Goal: Information Seeking & Learning: Stay updated

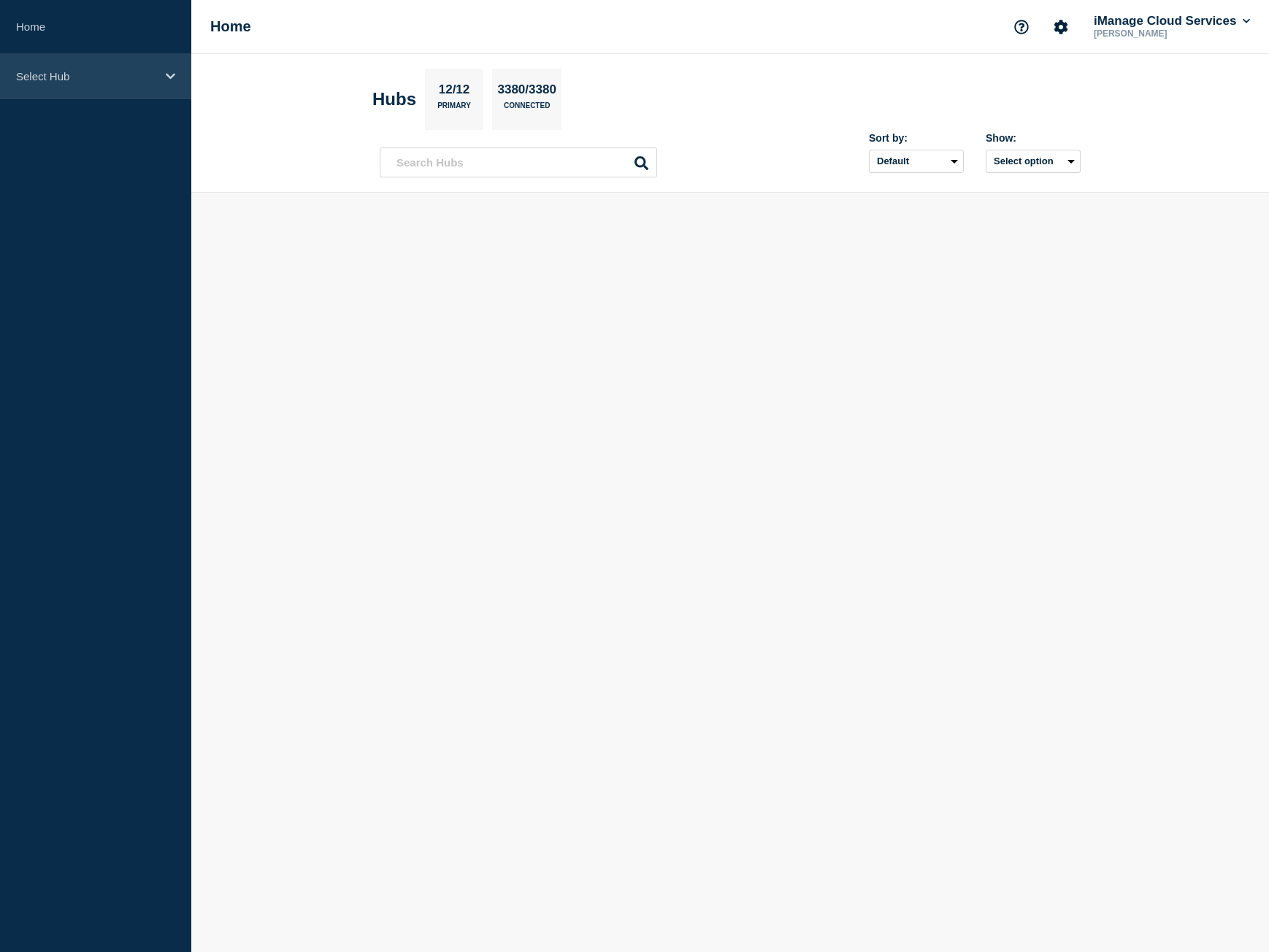
click at [75, 70] on p "Select Hub" at bounding box center [86, 76] width 140 height 12
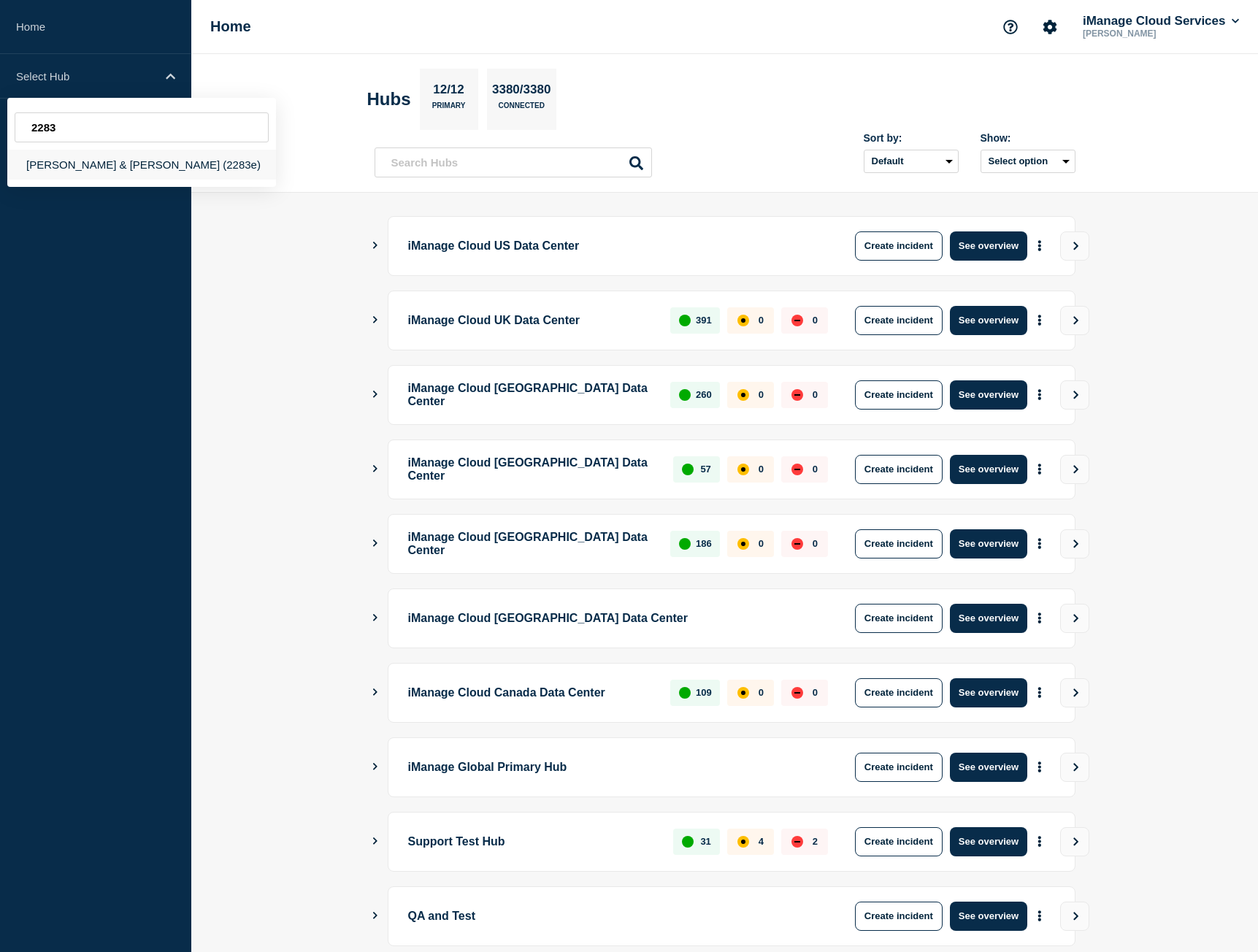
type input "2283"
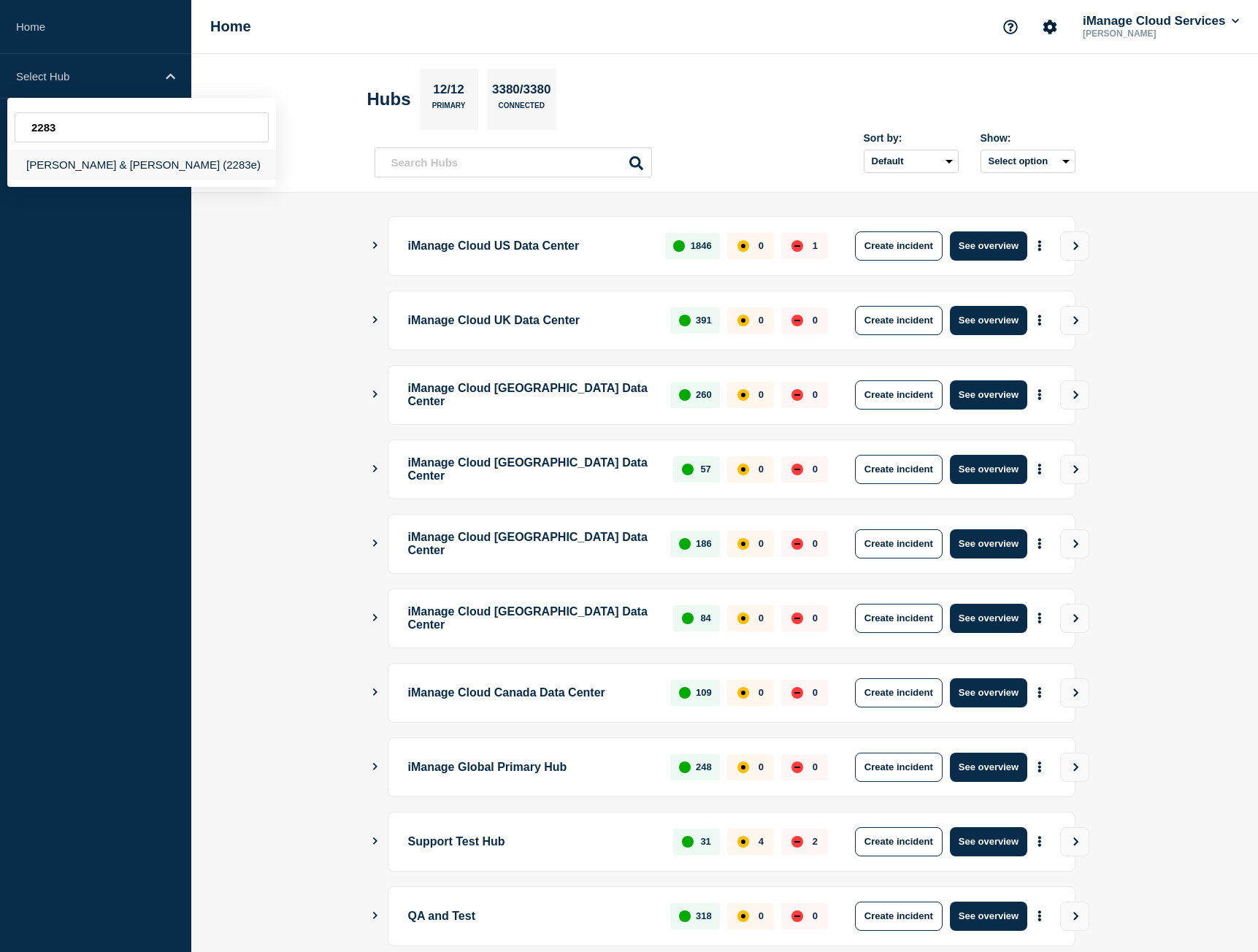
click at [159, 163] on div "[PERSON_NAME] & [PERSON_NAME] (2283e)" at bounding box center [141, 165] width 268 height 30
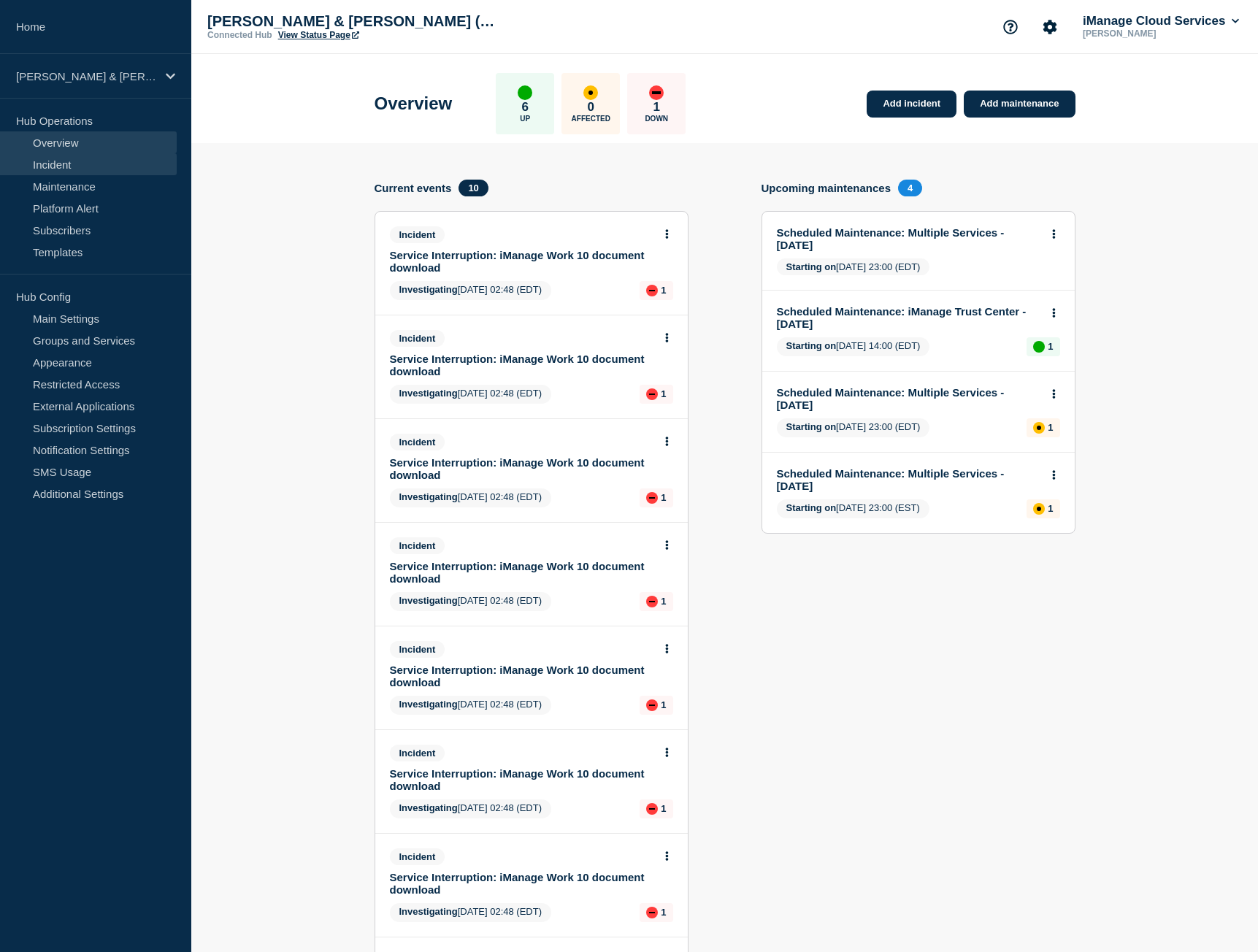
click at [124, 157] on link "Incident" at bounding box center [88, 164] width 176 height 22
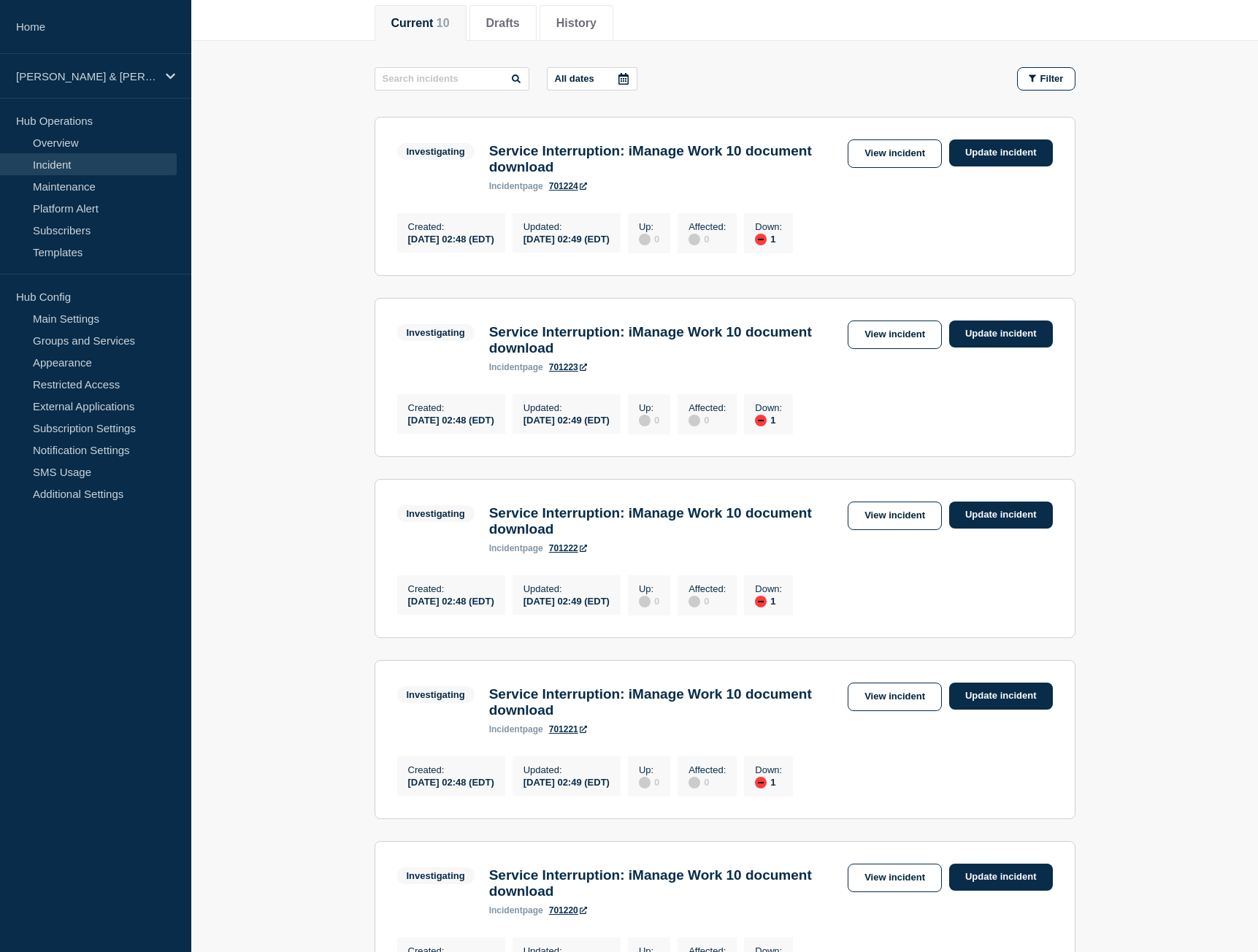
scroll to position [181, 0]
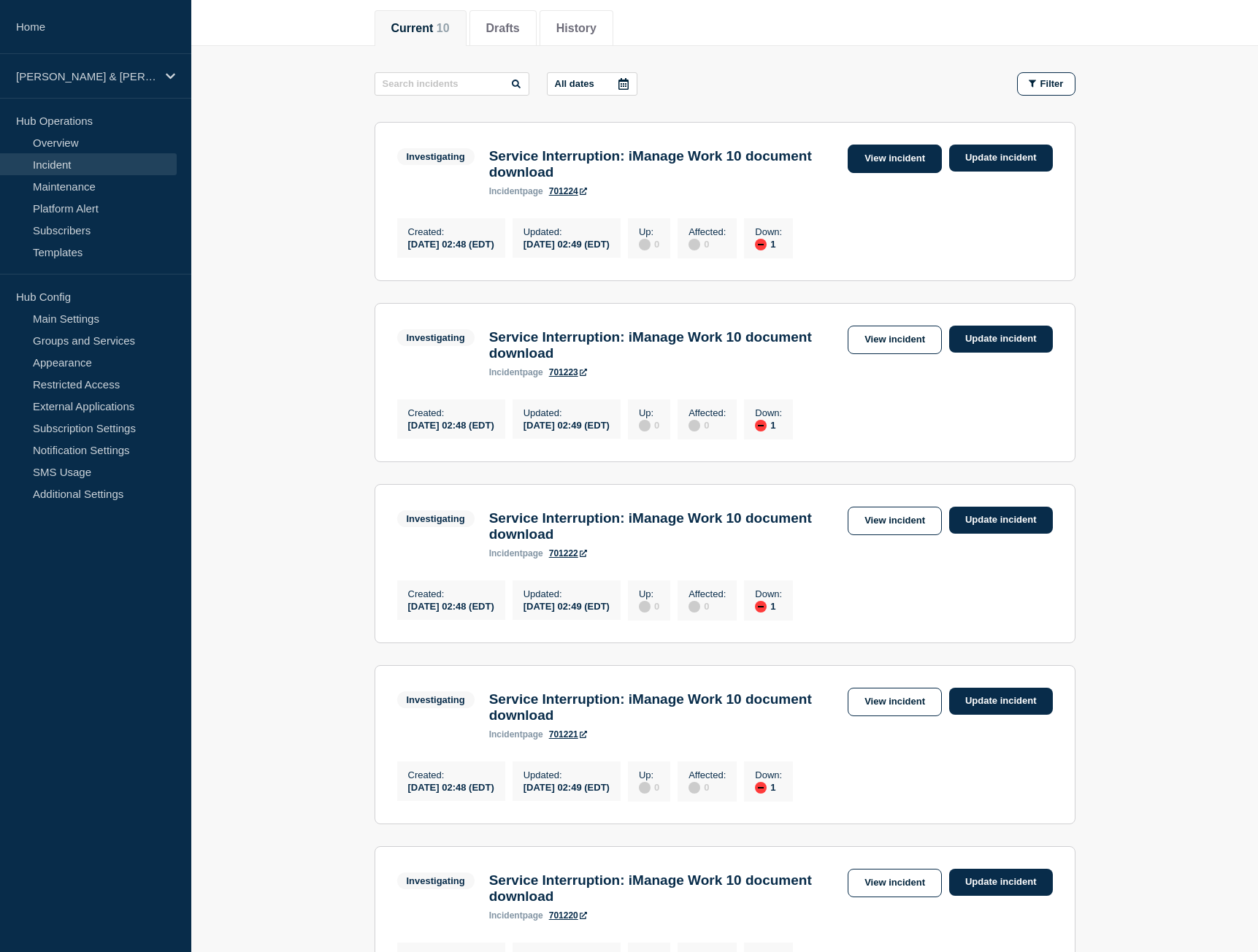
click at [900, 161] on link "View incident" at bounding box center [894, 159] width 94 height 28
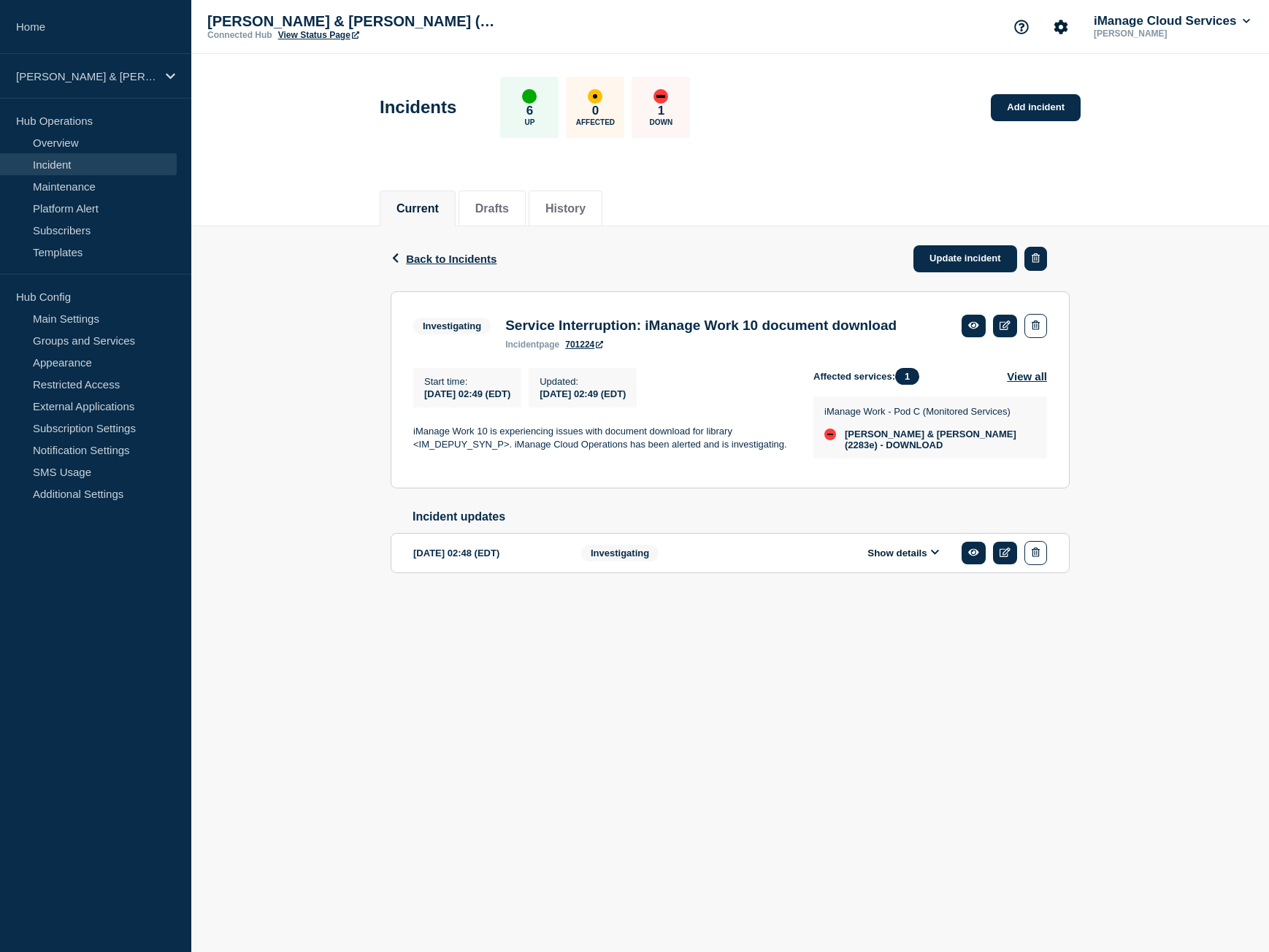
click at [1035, 254] on icon "button" at bounding box center [1036, 258] width 8 height 10
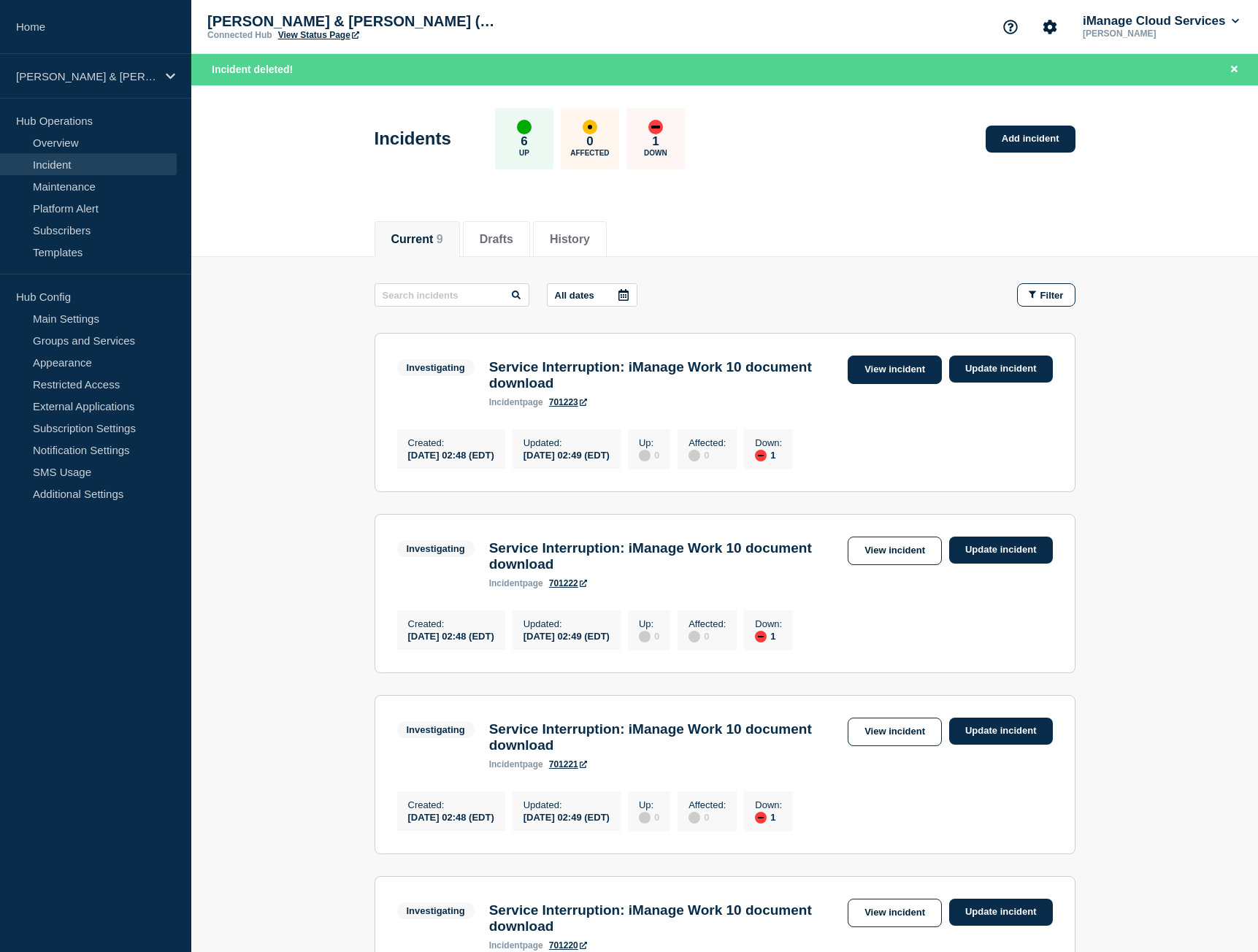
click at [892, 382] on link "View incident" at bounding box center [894, 369] width 94 height 28
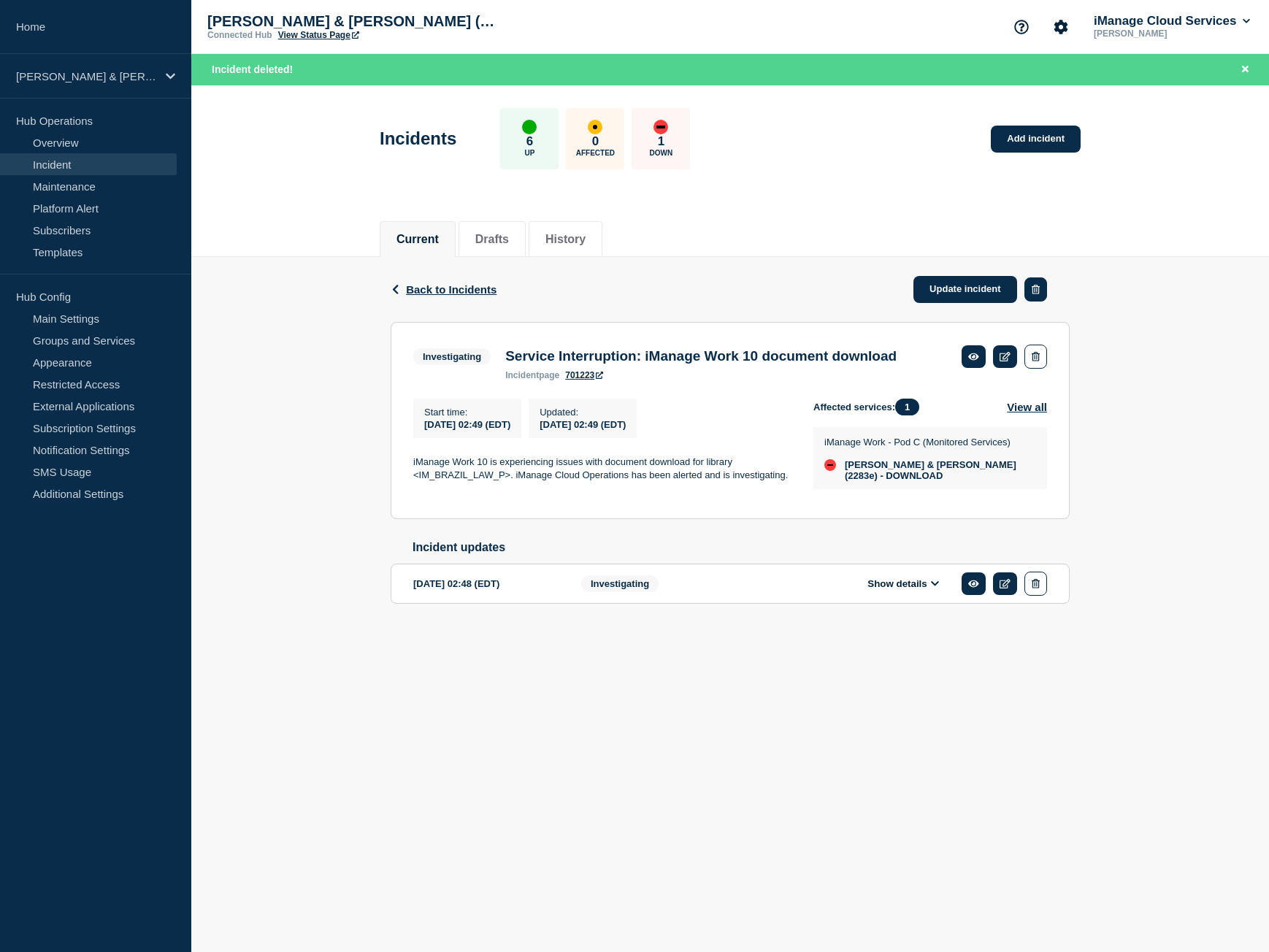
click at [1037, 293] on icon "button" at bounding box center [1036, 289] width 8 height 10
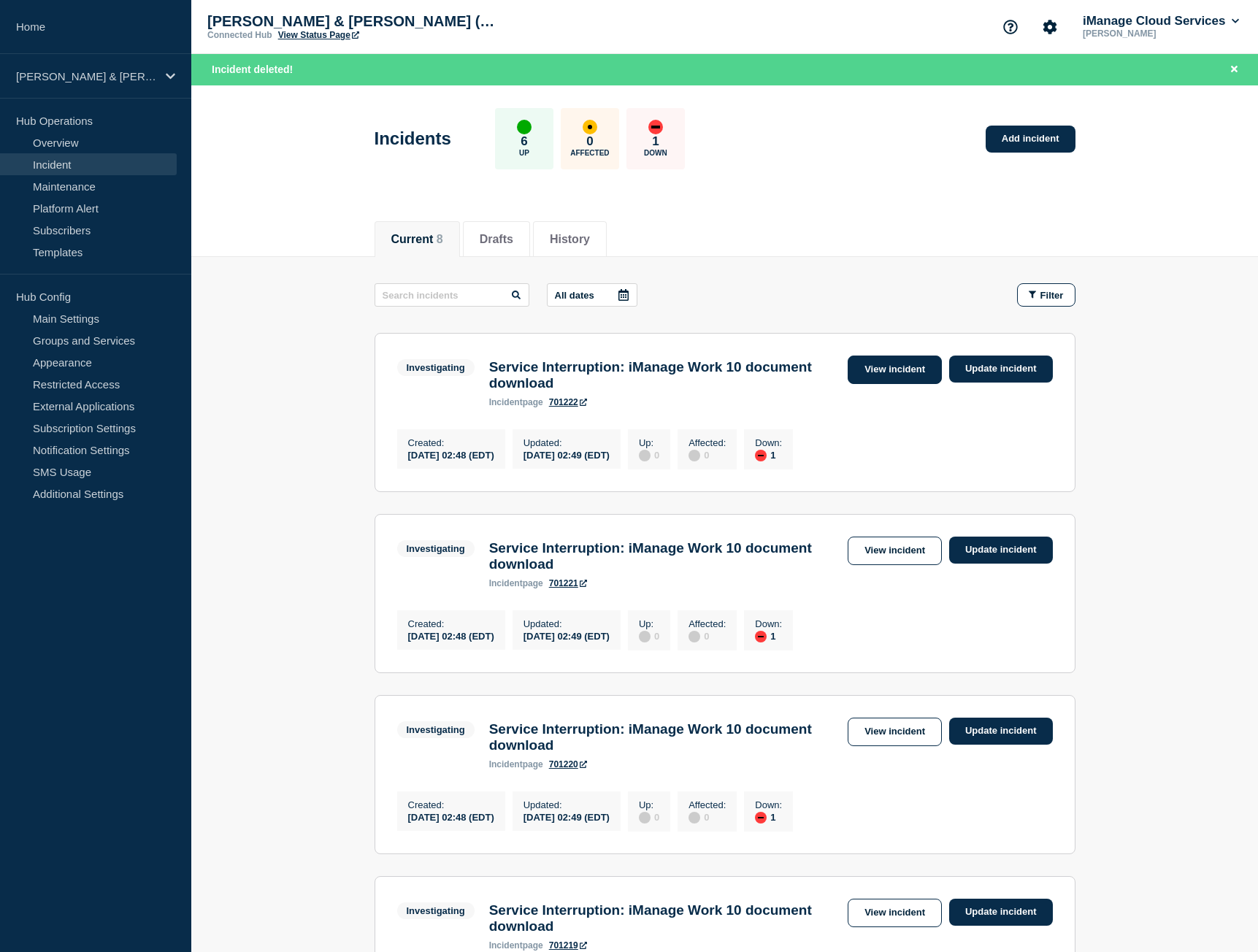
click at [913, 366] on link "View incident" at bounding box center [894, 369] width 94 height 28
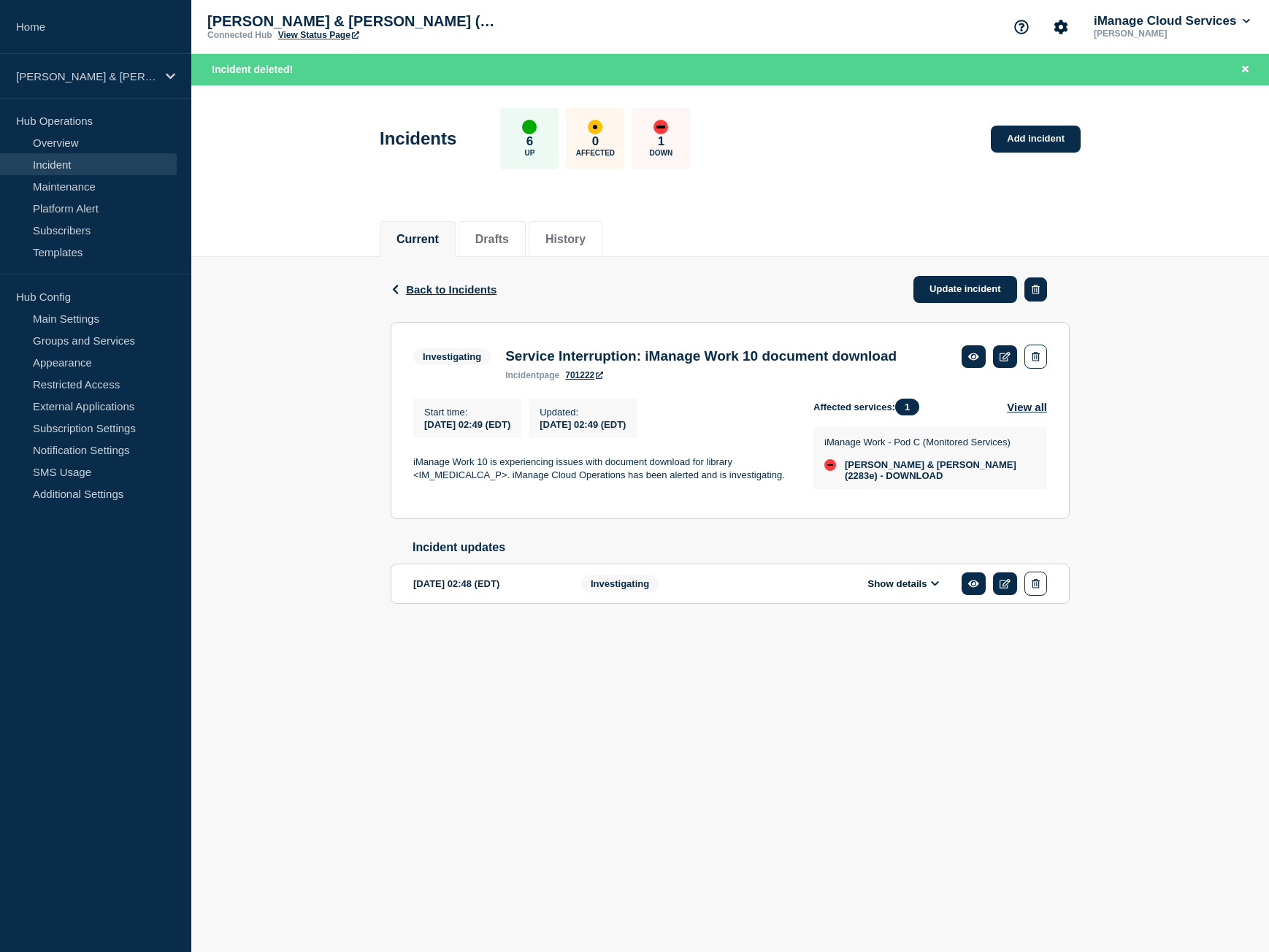
click at [1036, 284] on icon "button" at bounding box center [1036, 289] width 8 height 10
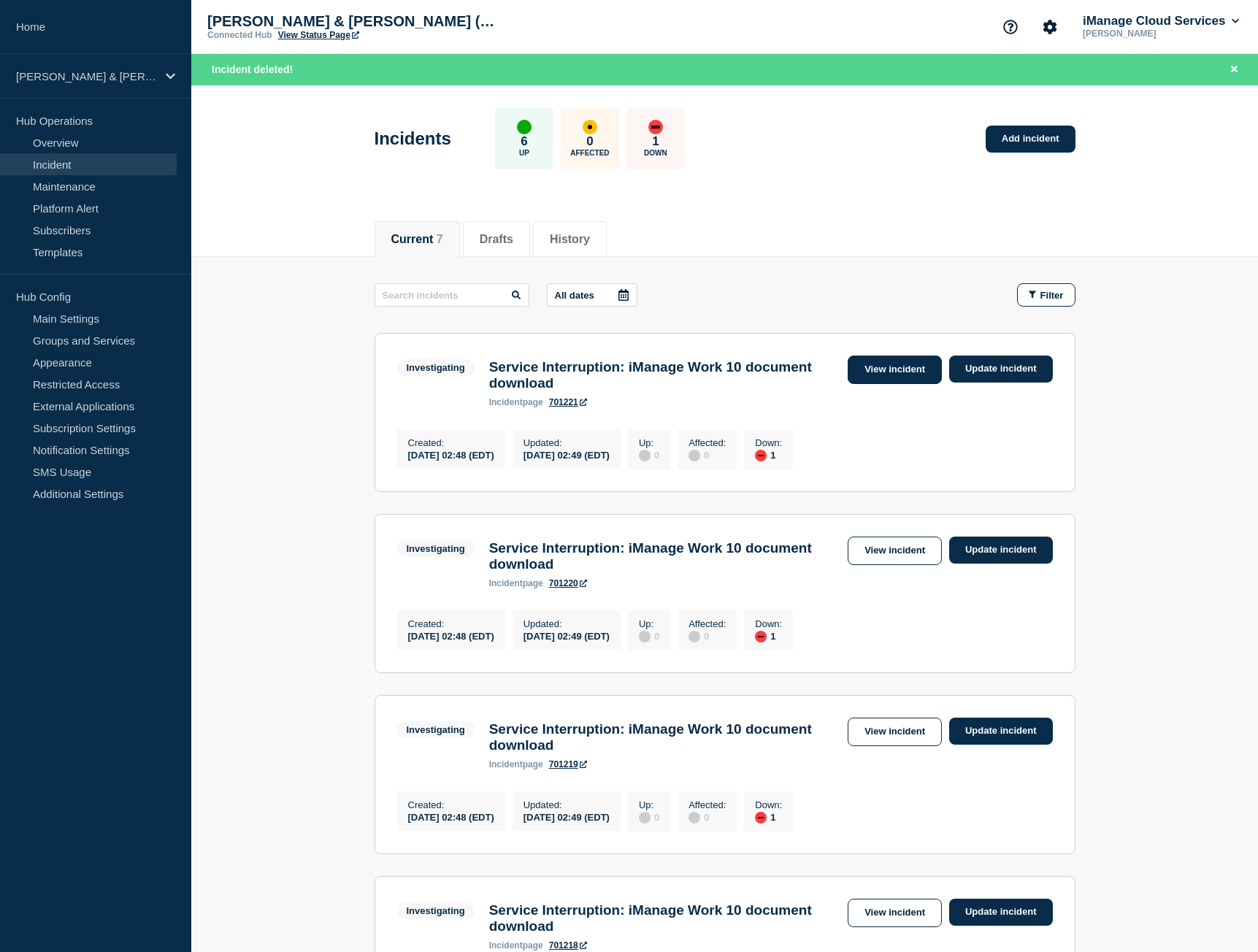
click at [882, 376] on link "View incident" at bounding box center [894, 369] width 94 height 28
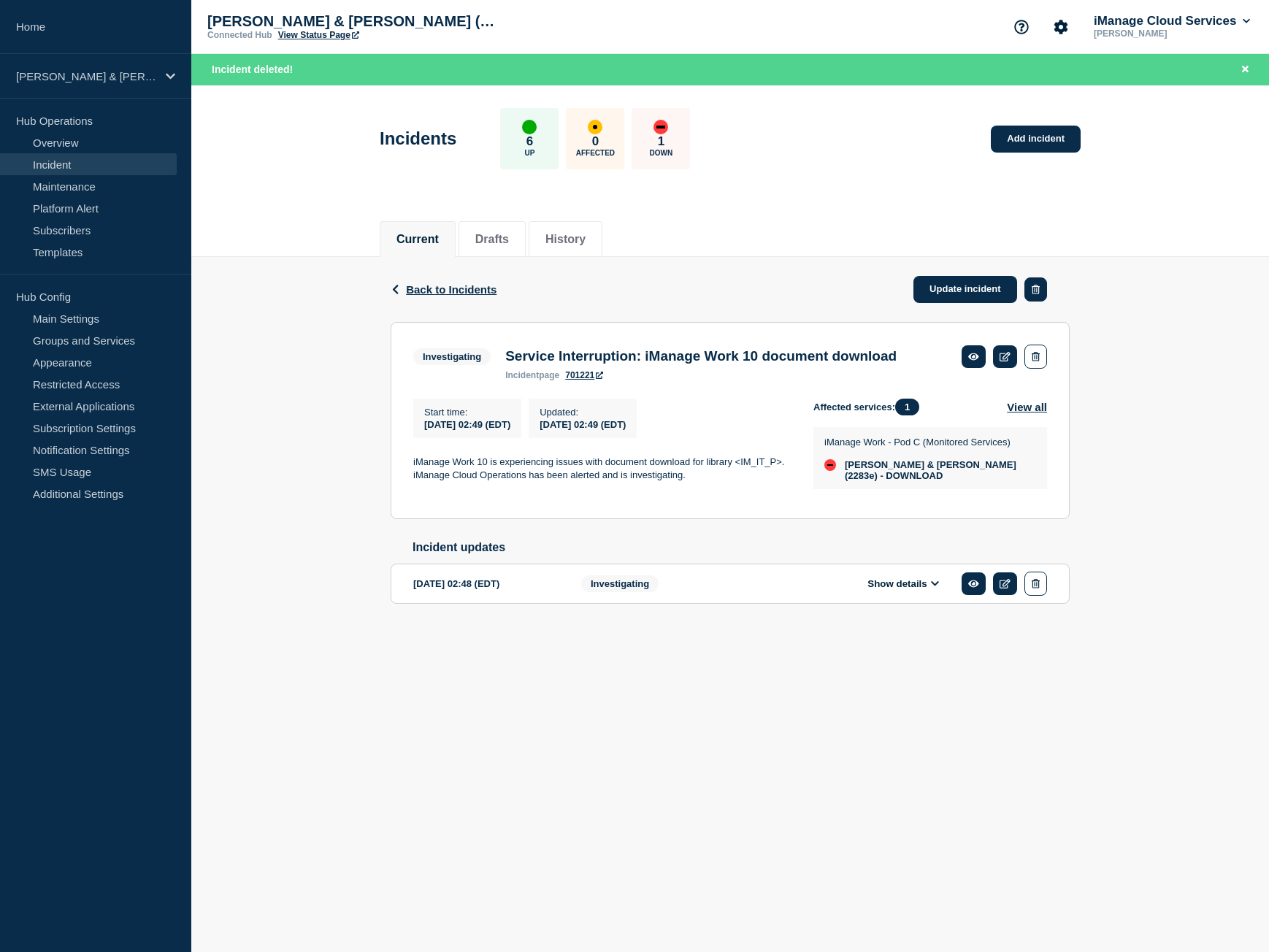
click at [1041, 293] on button "button" at bounding box center [1036, 289] width 23 height 24
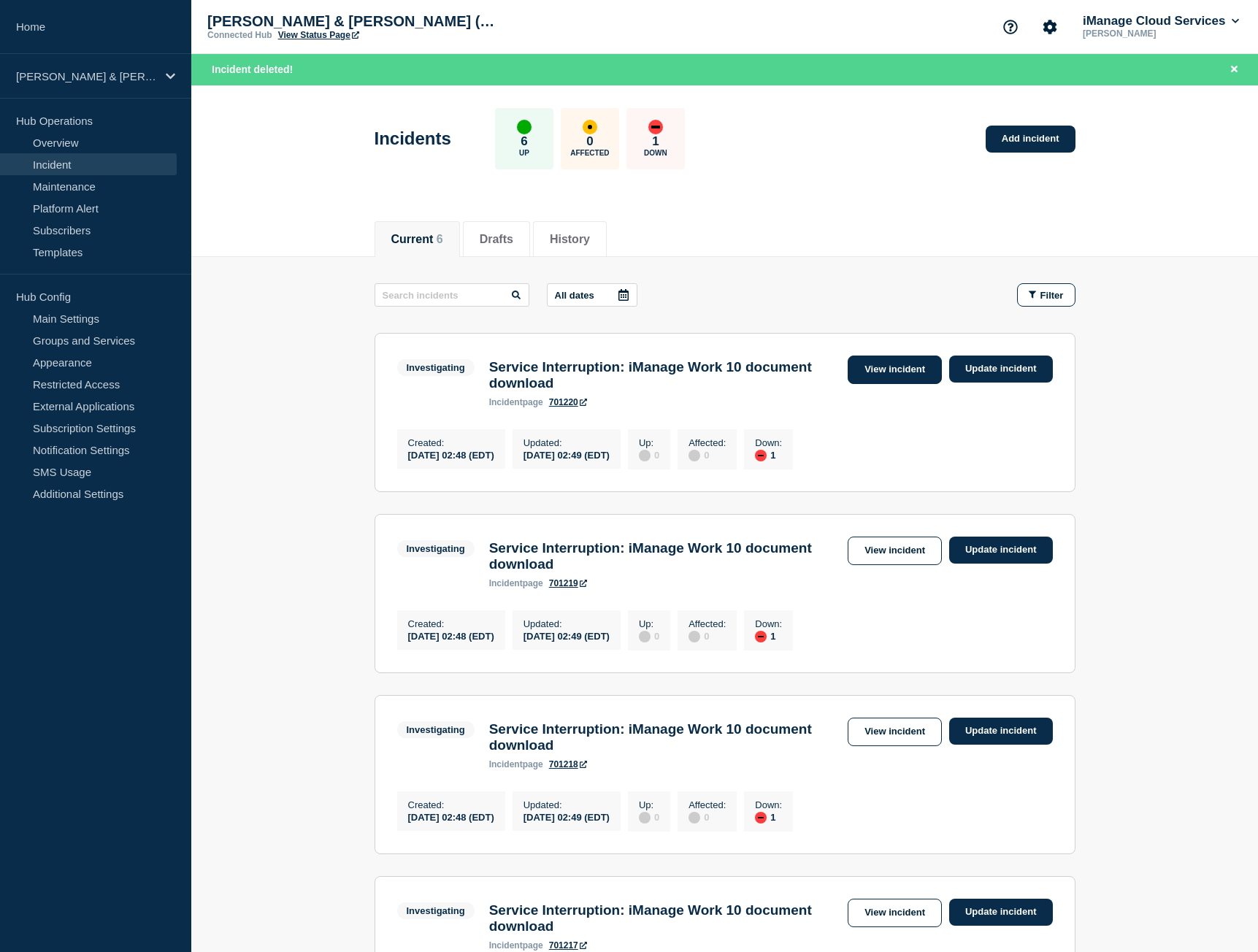
click at [924, 367] on link "View incident" at bounding box center [894, 369] width 94 height 28
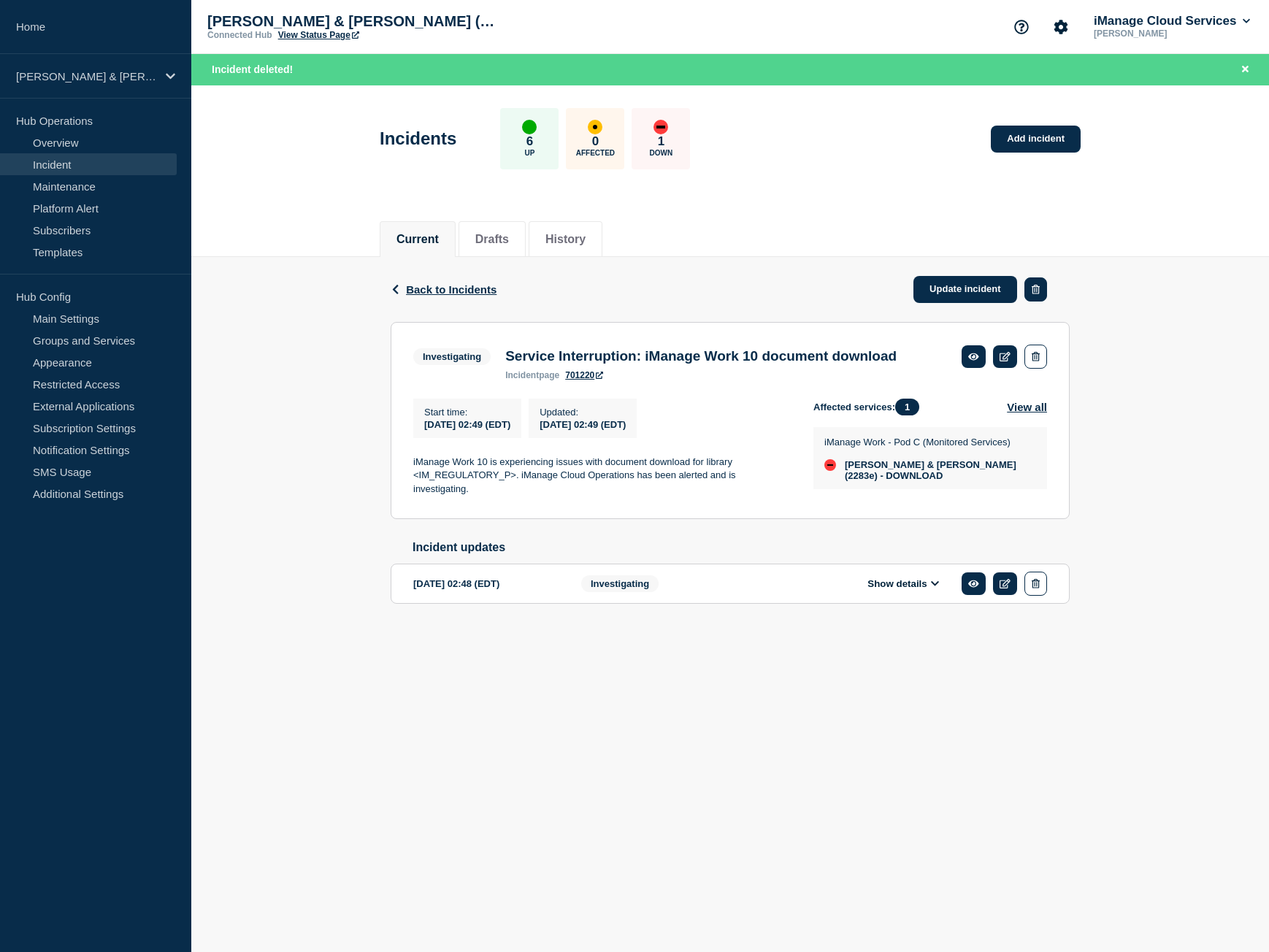
click at [1043, 293] on button "button" at bounding box center [1036, 289] width 23 height 24
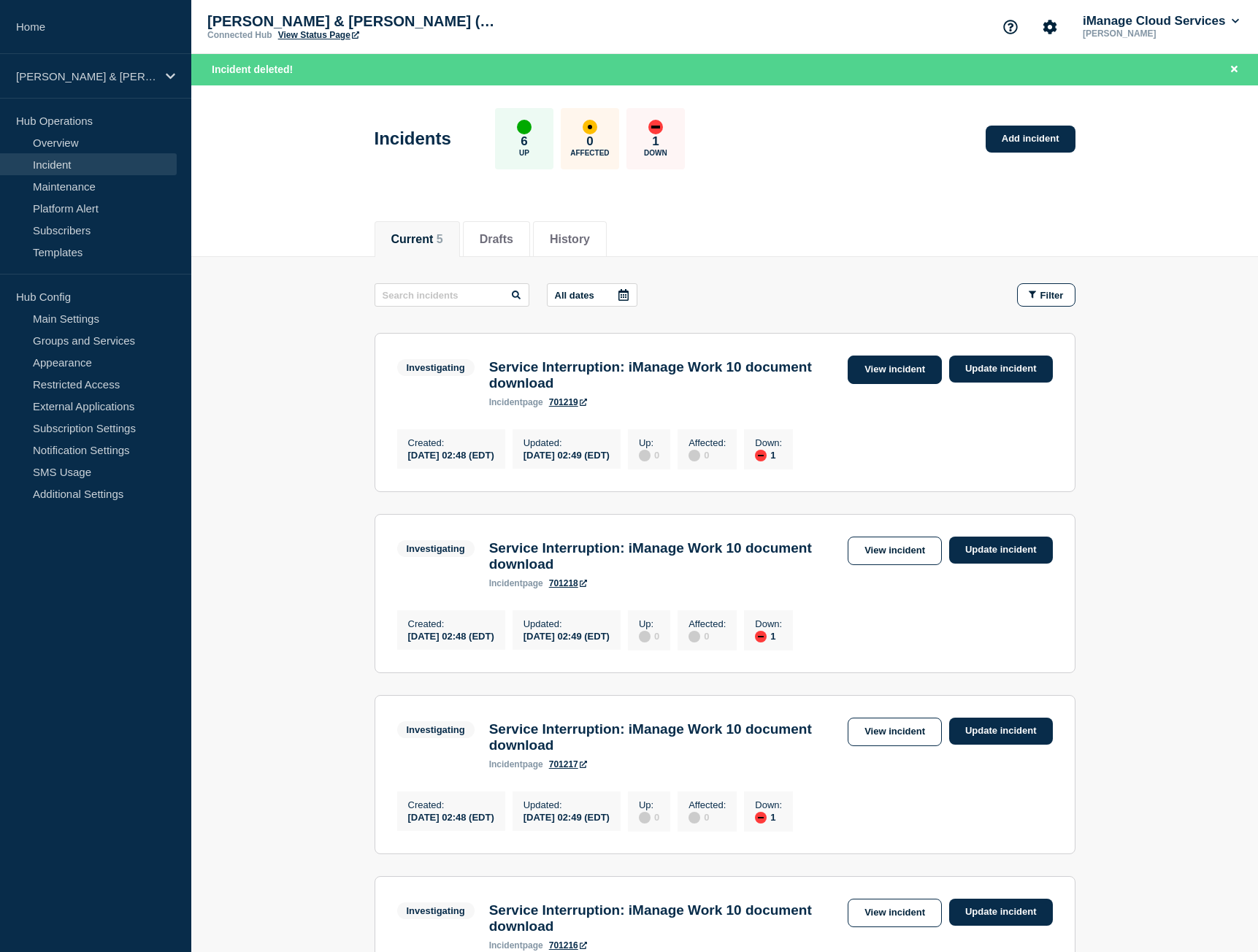
click at [893, 375] on link "View incident" at bounding box center [894, 369] width 94 height 28
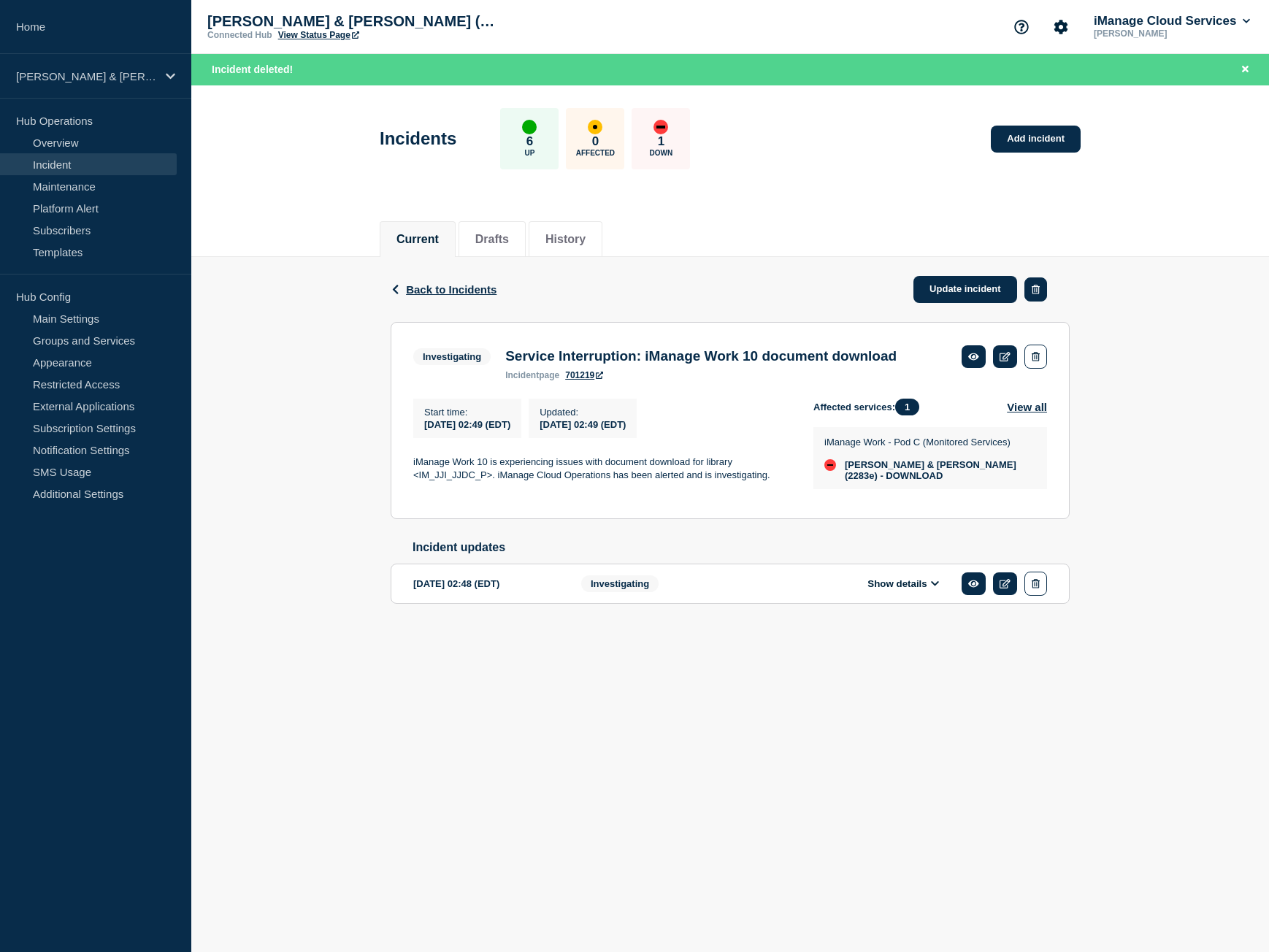
click at [1043, 285] on button "button" at bounding box center [1036, 289] width 23 height 24
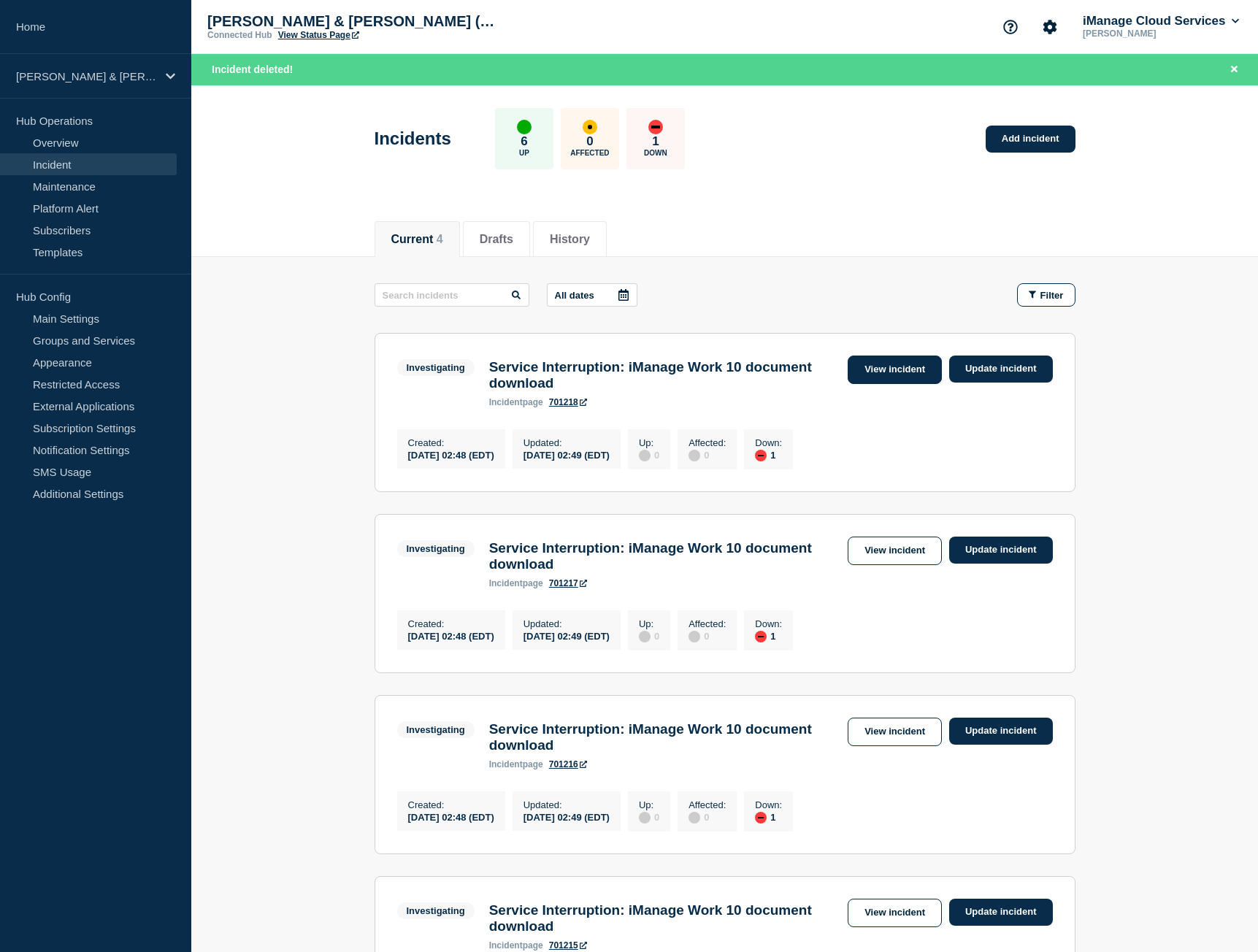
click at [888, 367] on link "View incident" at bounding box center [894, 369] width 94 height 28
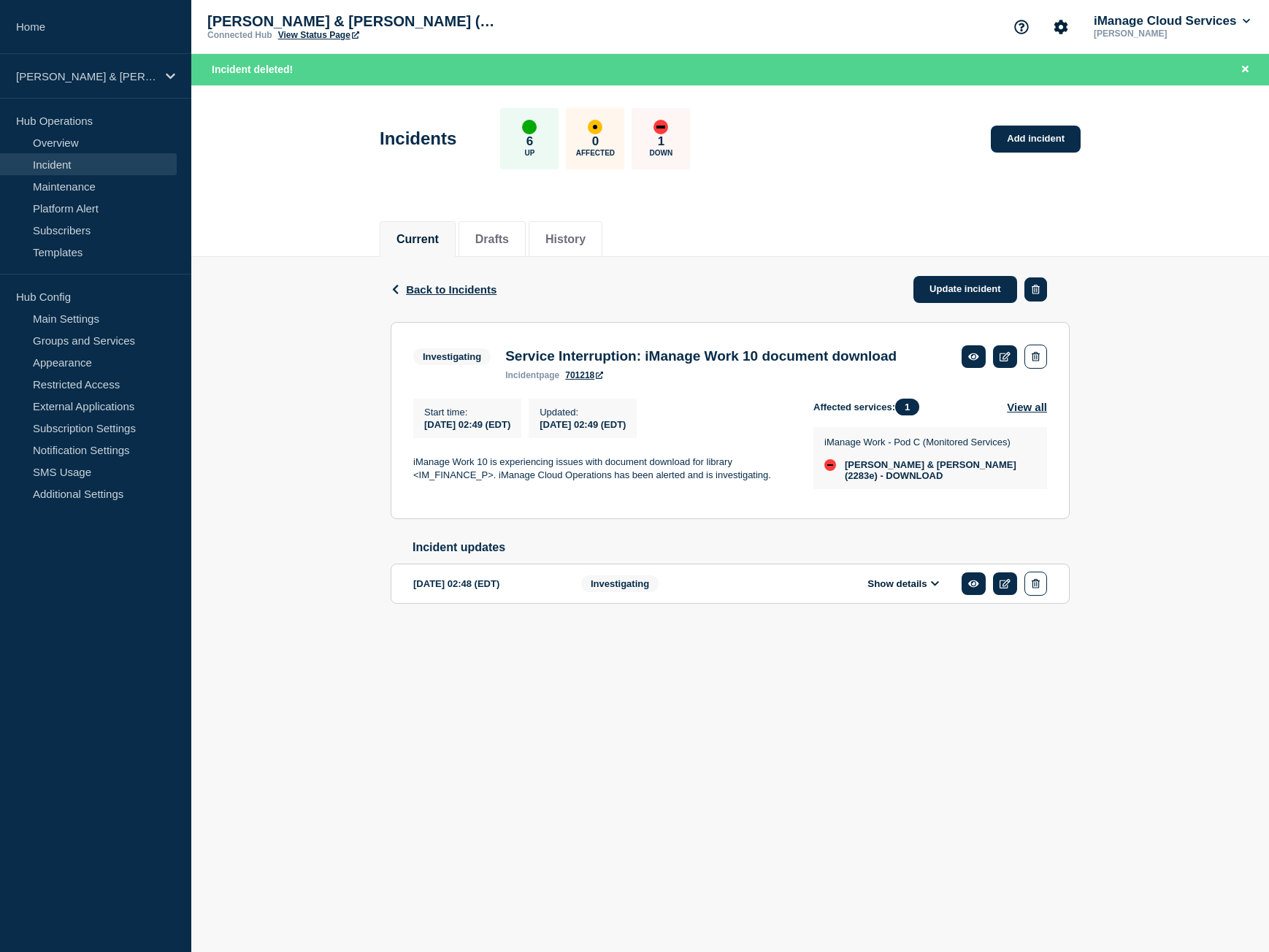
click at [1027, 295] on button "button" at bounding box center [1036, 289] width 23 height 24
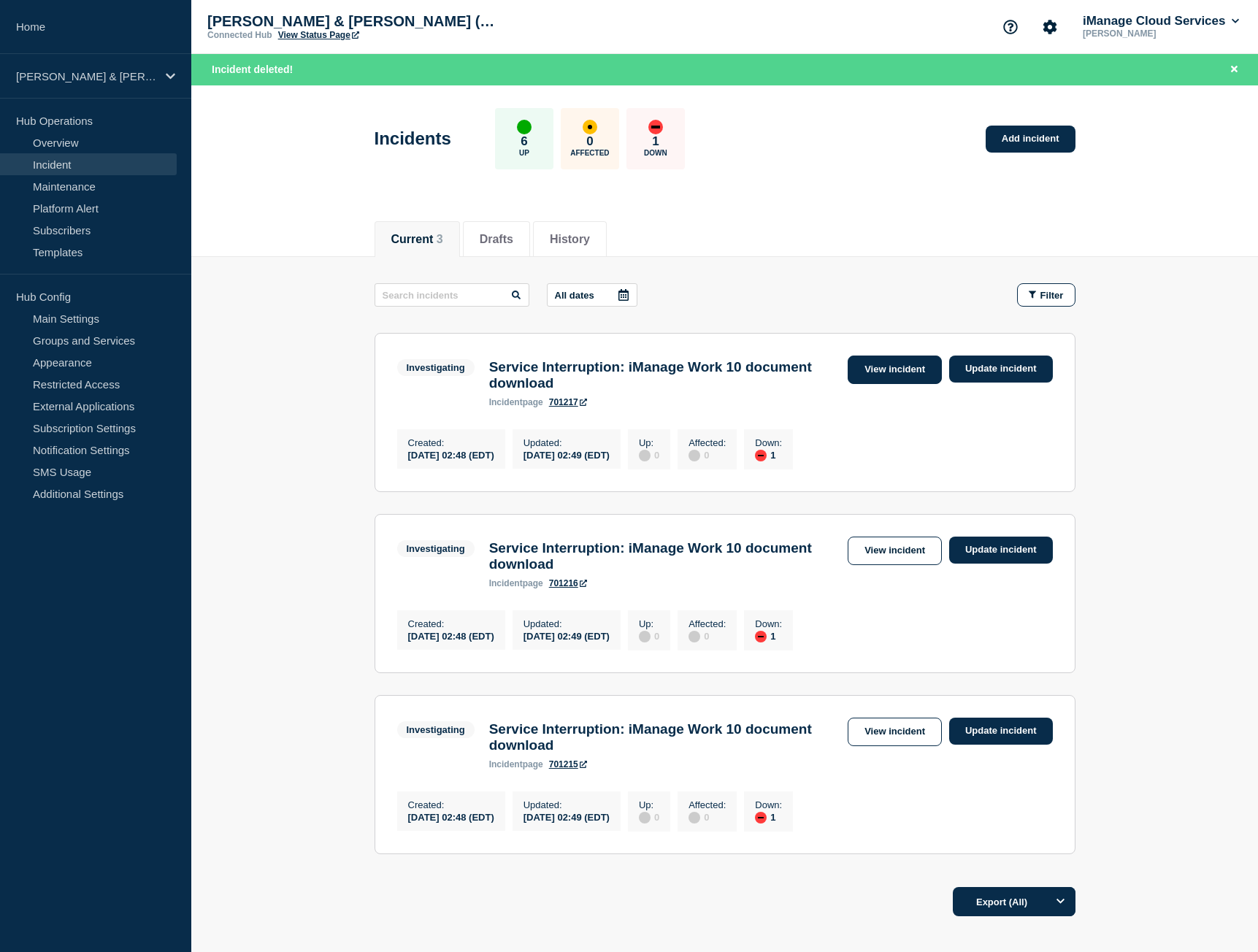
click at [875, 368] on link "View incident" at bounding box center [894, 369] width 94 height 28
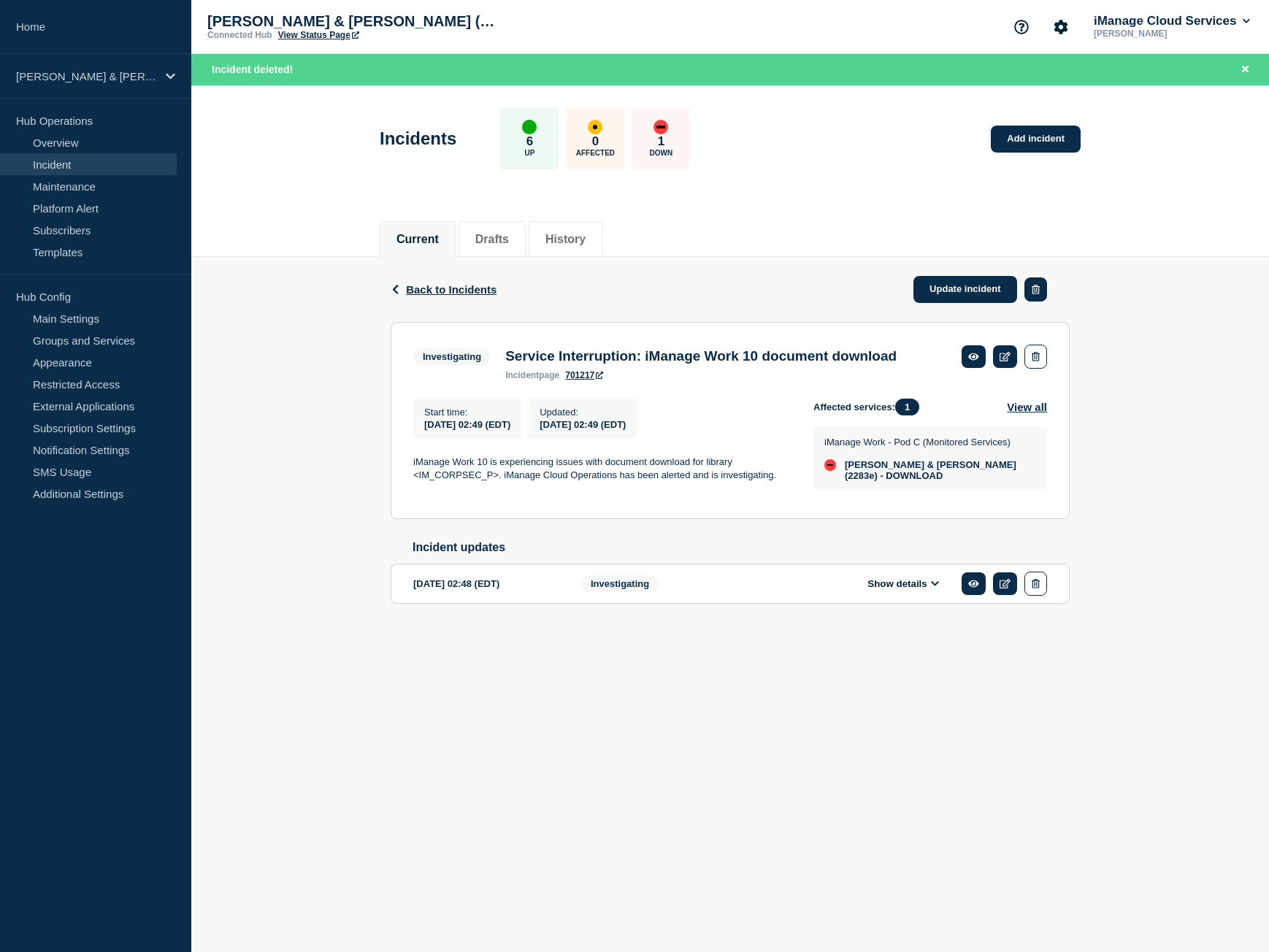
click at [1033, 286] on icon "button" at bounding box center [1036, 289] width 8 height 10
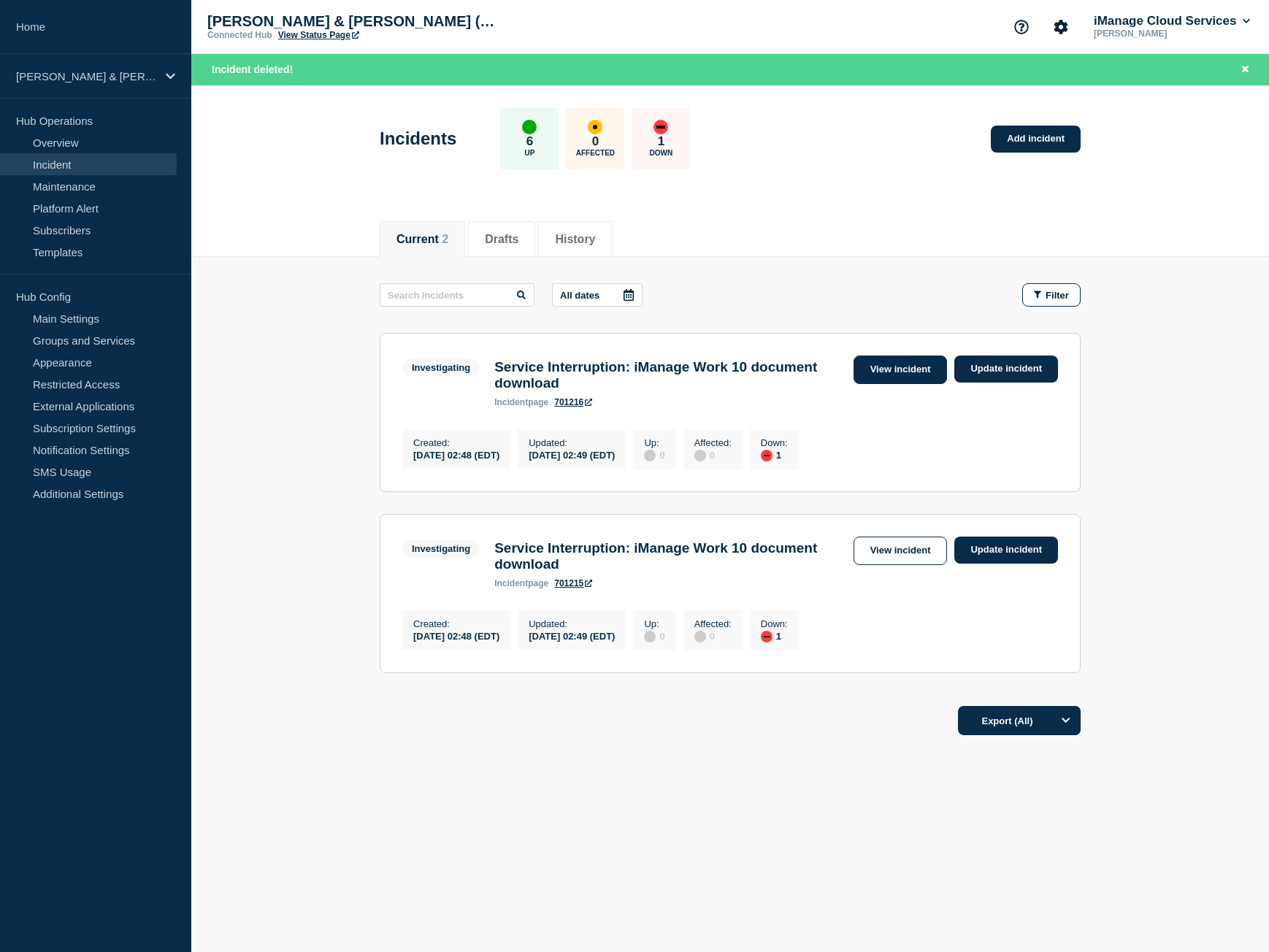
click at [927, 357] on link "View incident" at bounding box center [900, 369] width 94 height 28
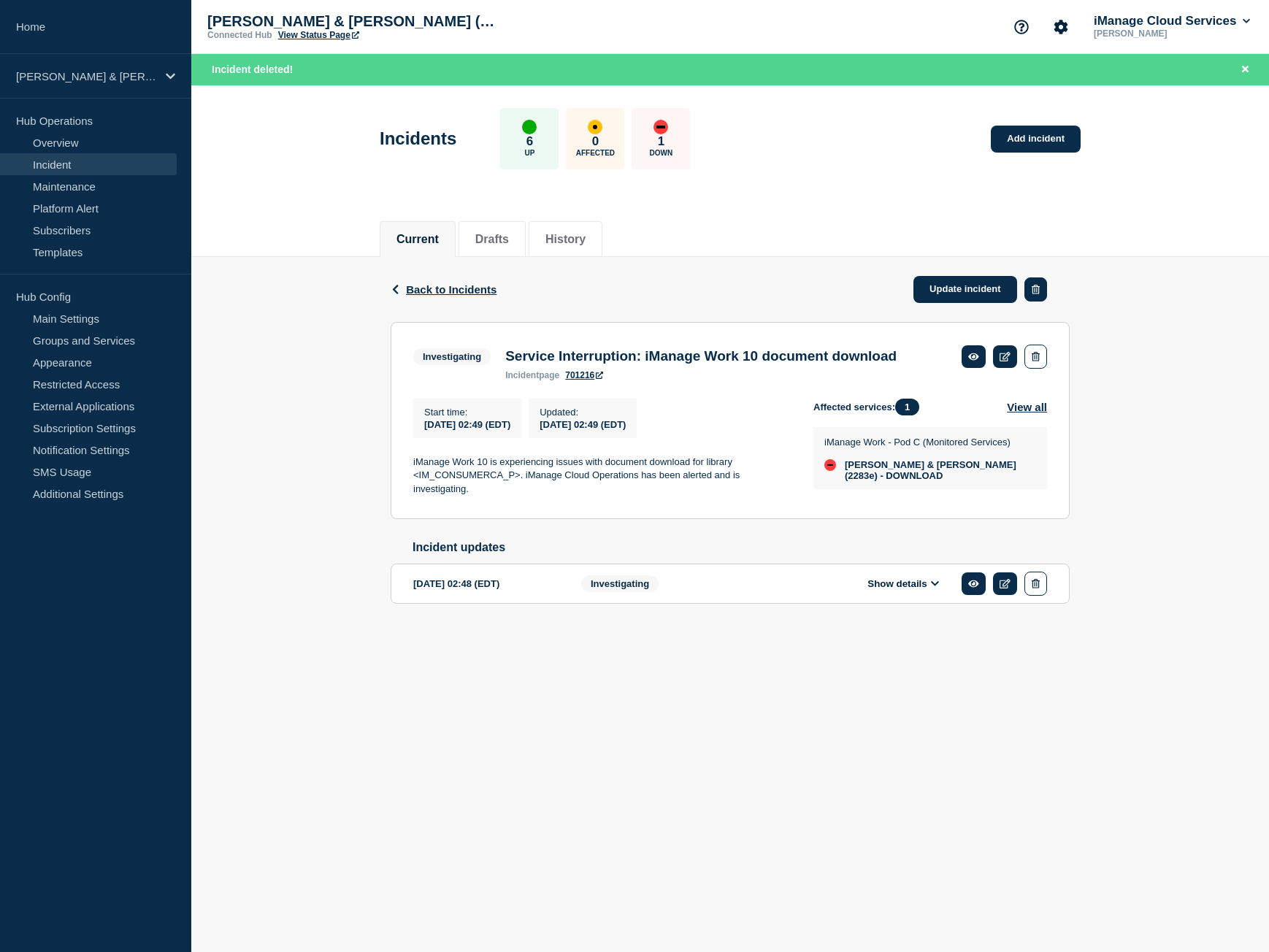
click at [1044, 290] on button "button" at bounding box center [1036, 289] width 23 height 24
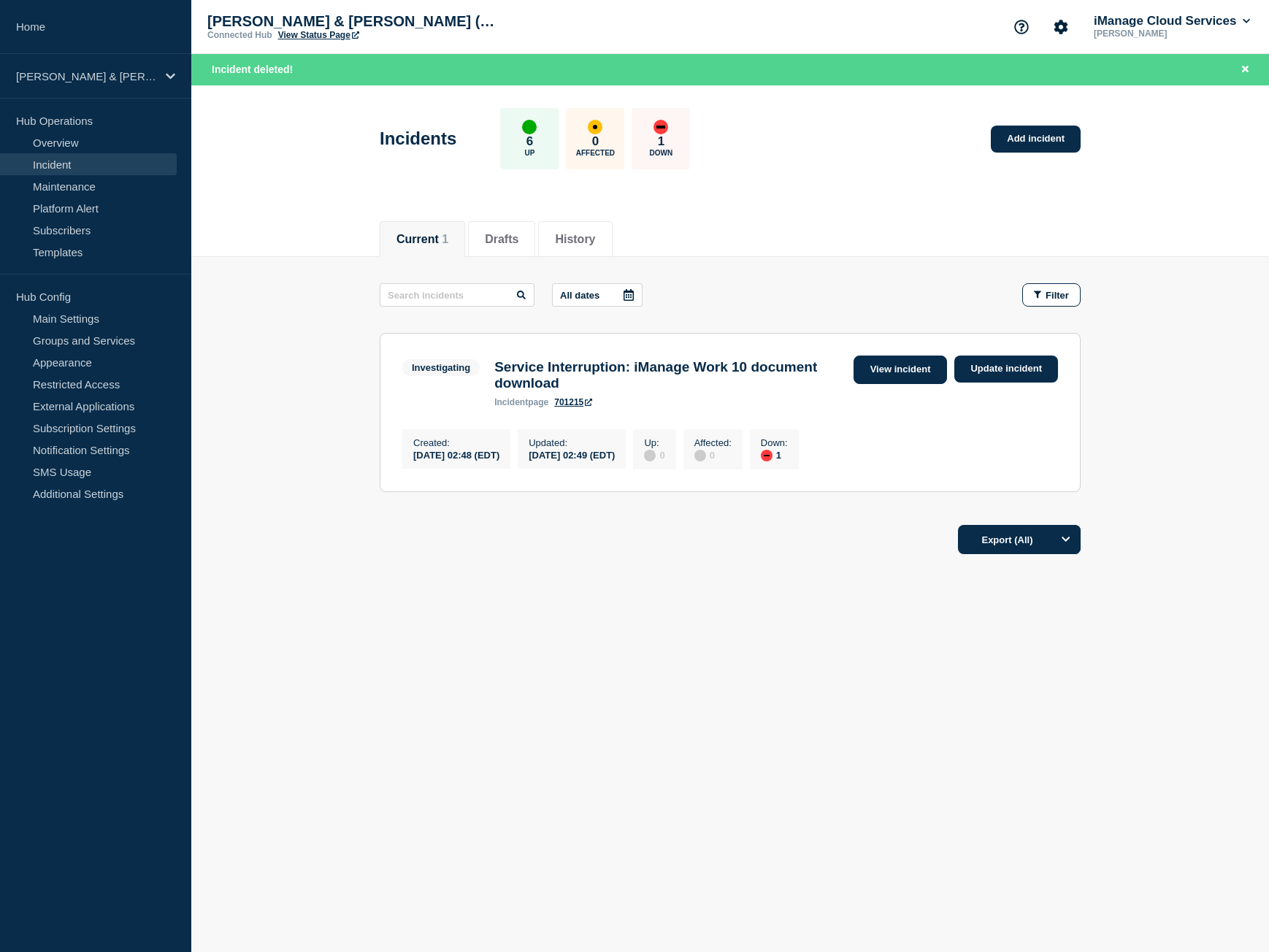
click at [928, 363] on link "View incident" at bounding box center [900, 369] width 94 height 28
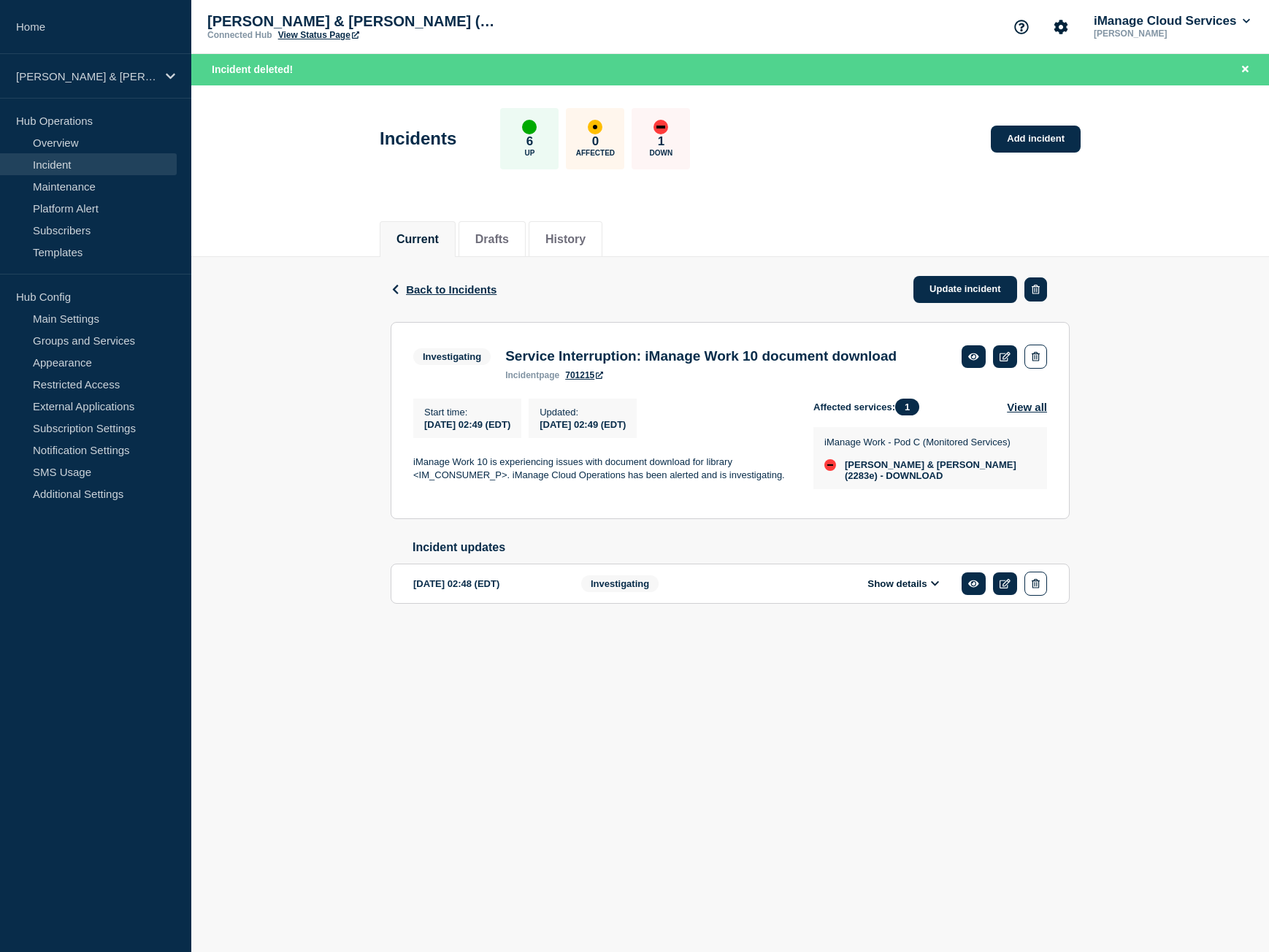
click at [1041, 296] on button "button" at bounding box center [1036, 289] width 23 height 24
